Goal: Find specific page/section: Find specific page/section

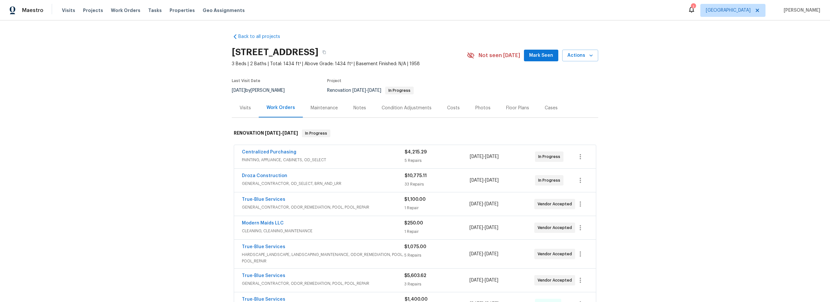
click at [382, 184] on span "GENERAL_CONTRACTOR, OD_SELECT, BRN_AND_LRR" at bounding box center [323, 183] width 163 height 6
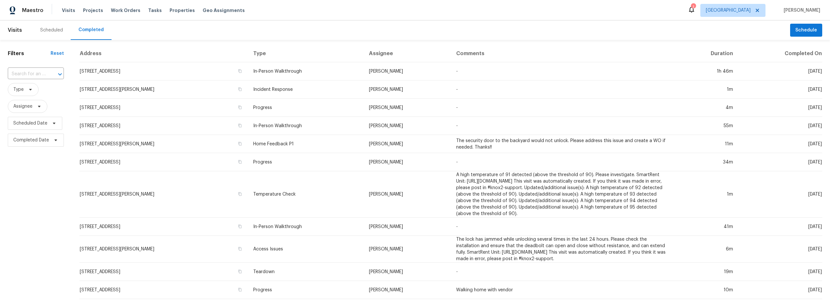
click at [54, 30] on div "Scheduled" at bounding box center [51, 30] width 23 height 6
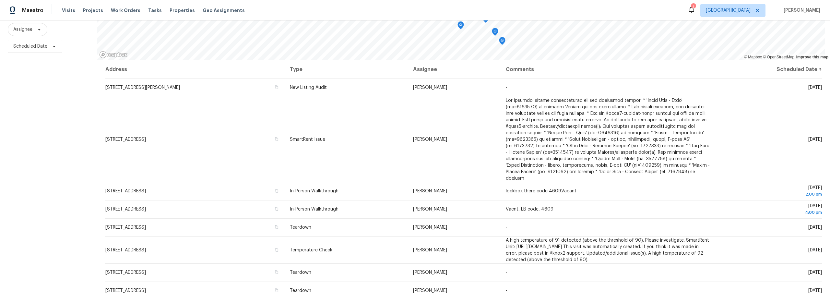
scroll to position [82, 0]
